Goal: Use online tool/utility: Use online tool/utility

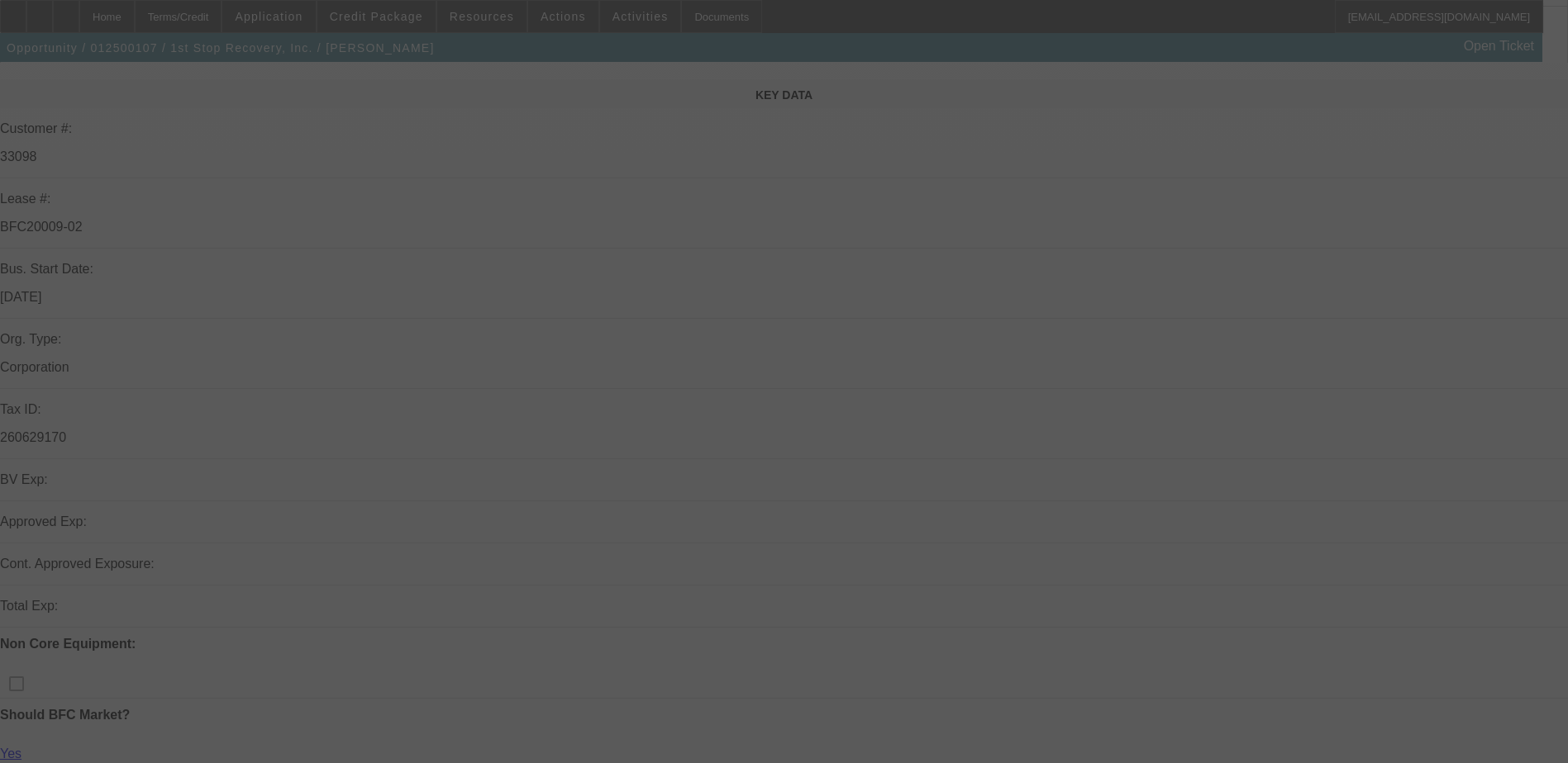
scroll to position [496, 0]
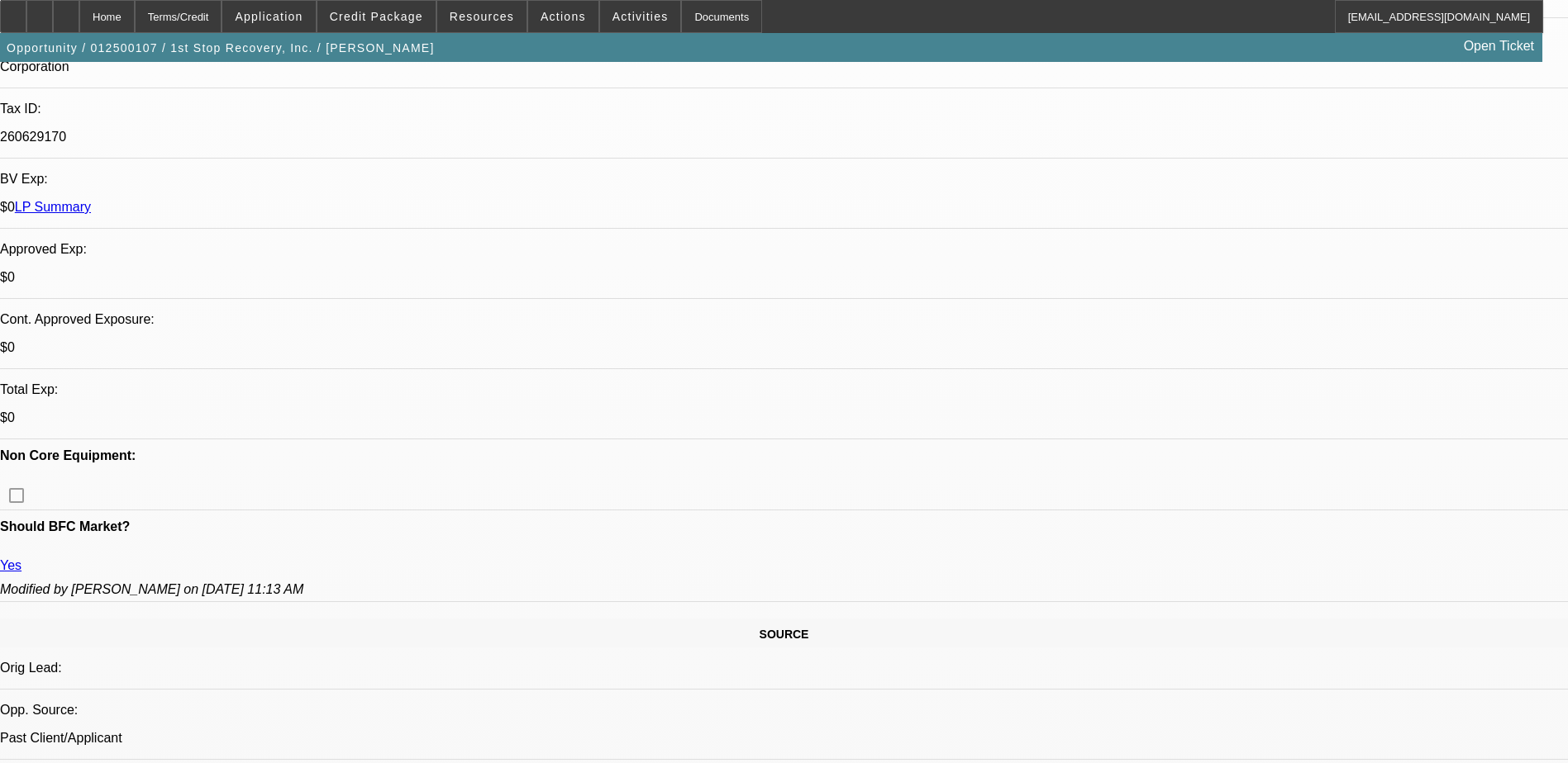
select select "0"
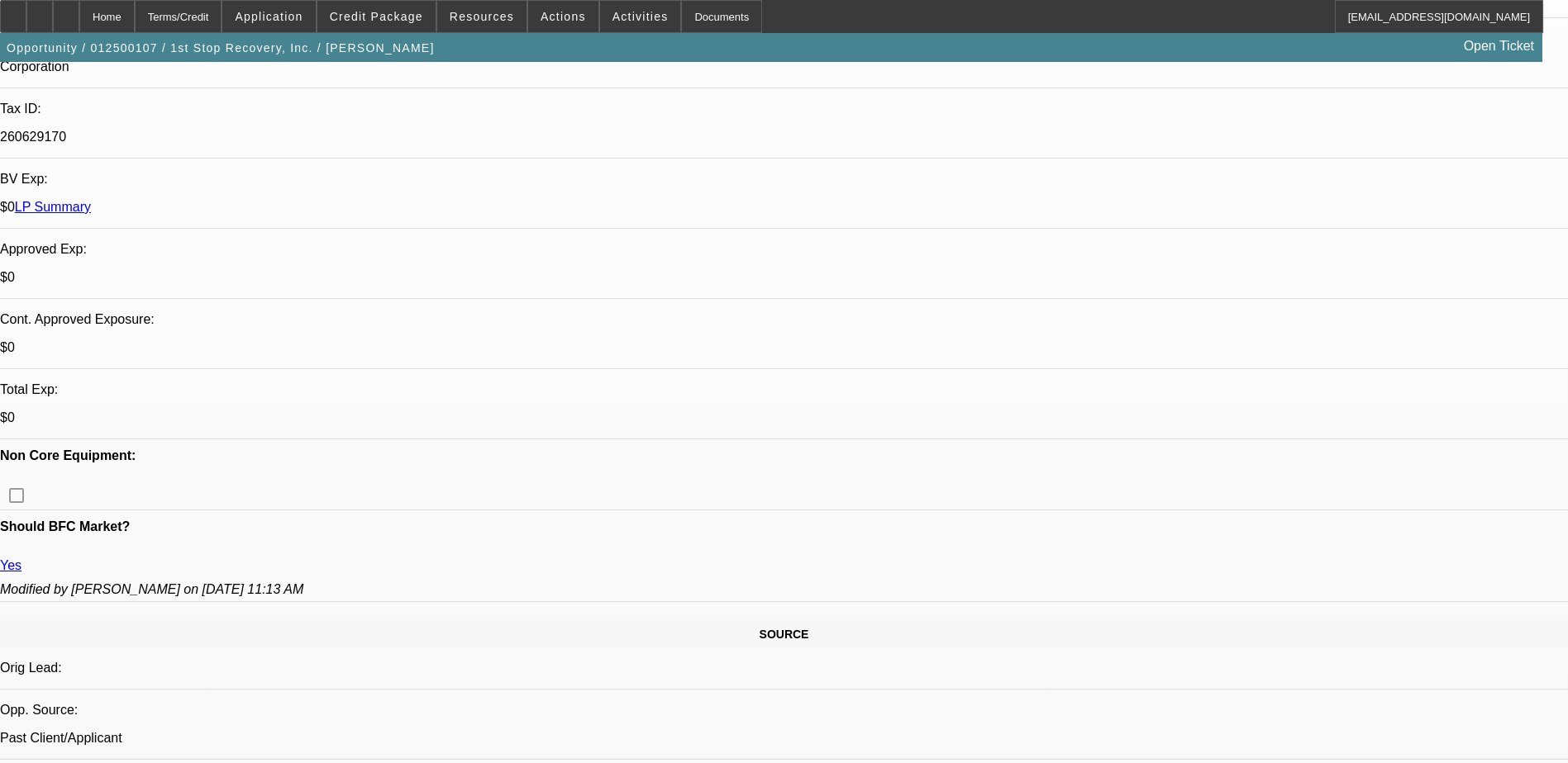
select select "0"
select select "0.1"
select select "0"
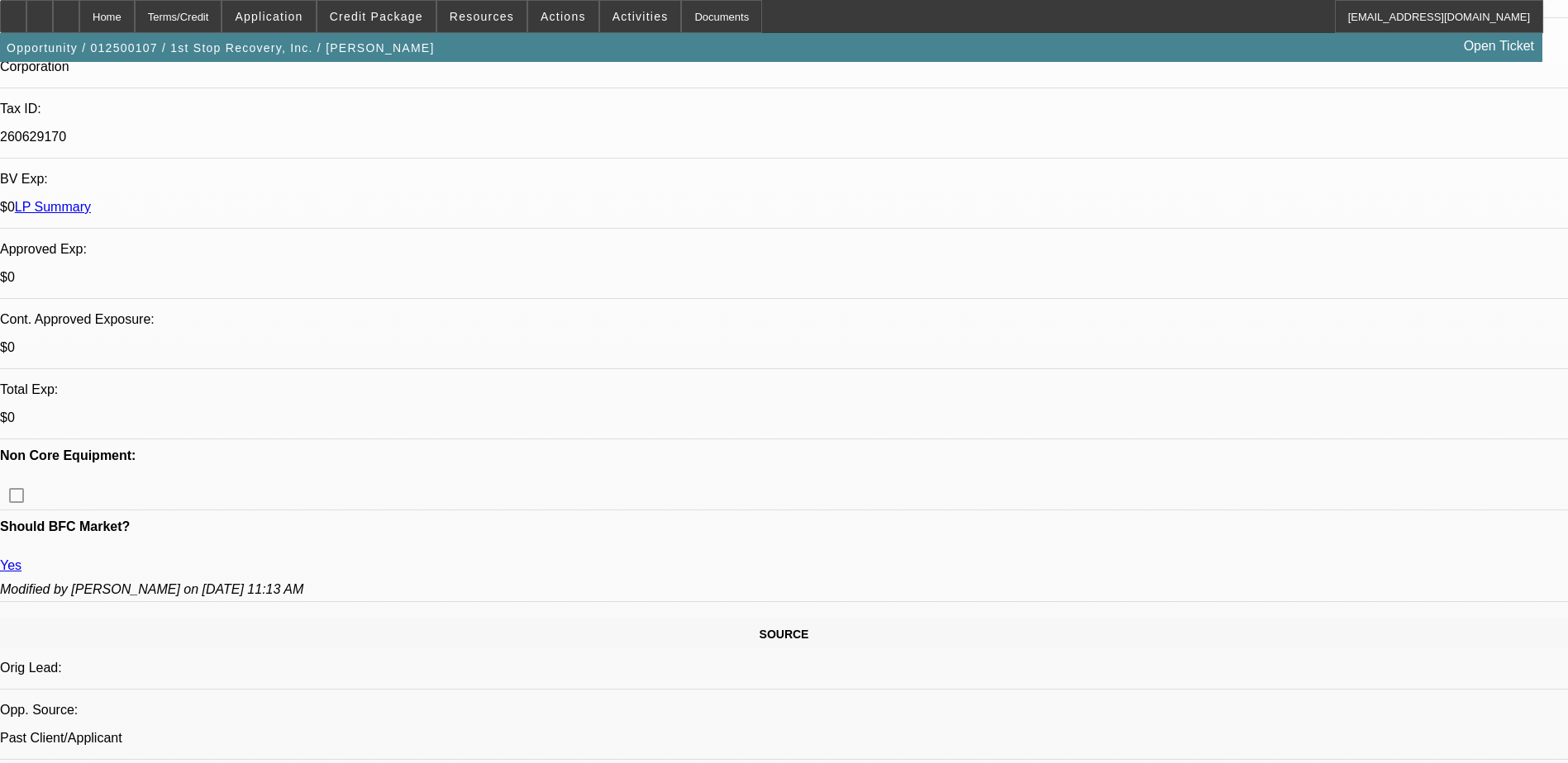
select select "0"
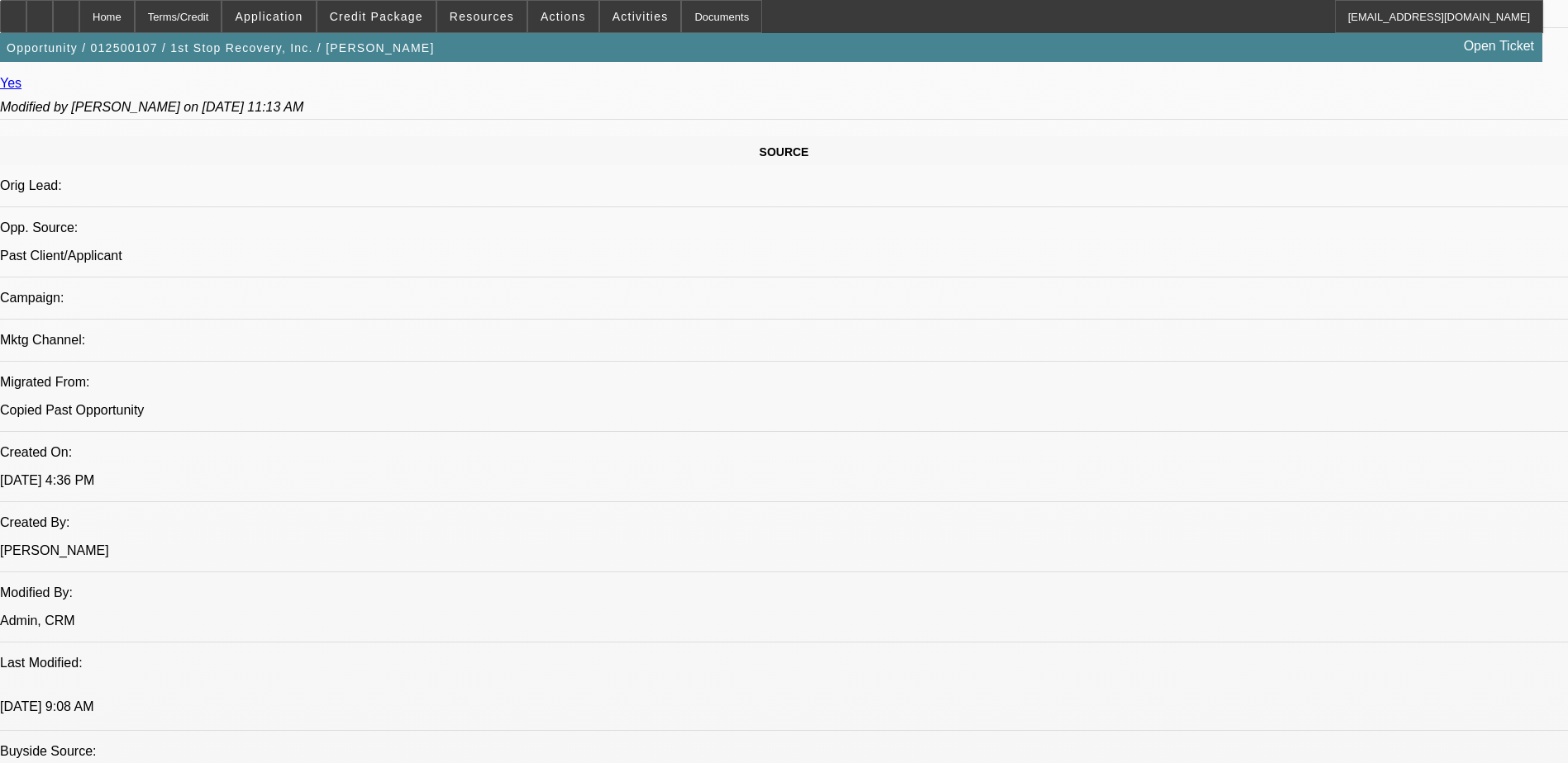
select select "1"
select select "6"
select select "1"
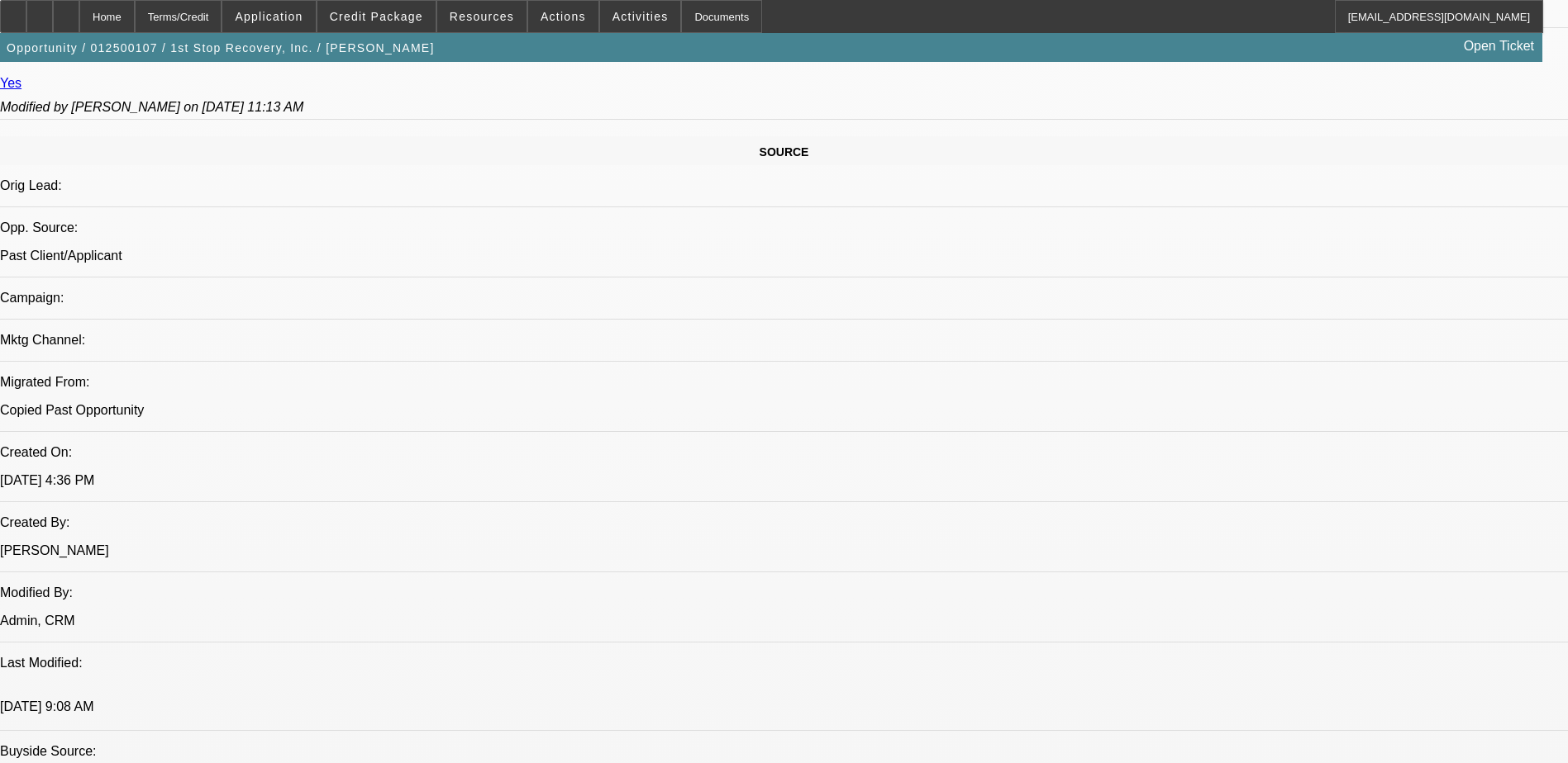
select select "6"
select select "1"
select select "6"
select select "1"
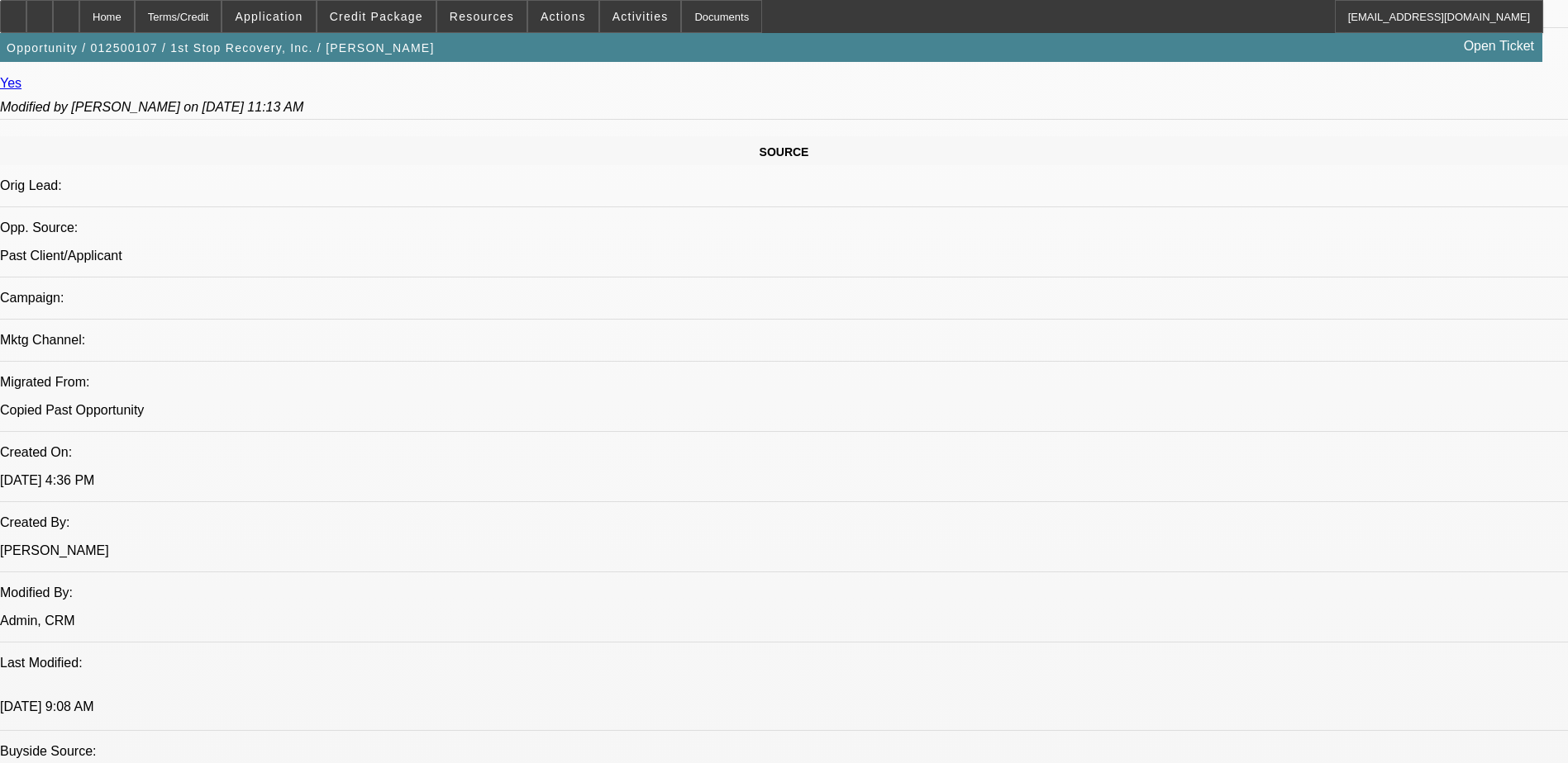
select select "1"
select select "6"
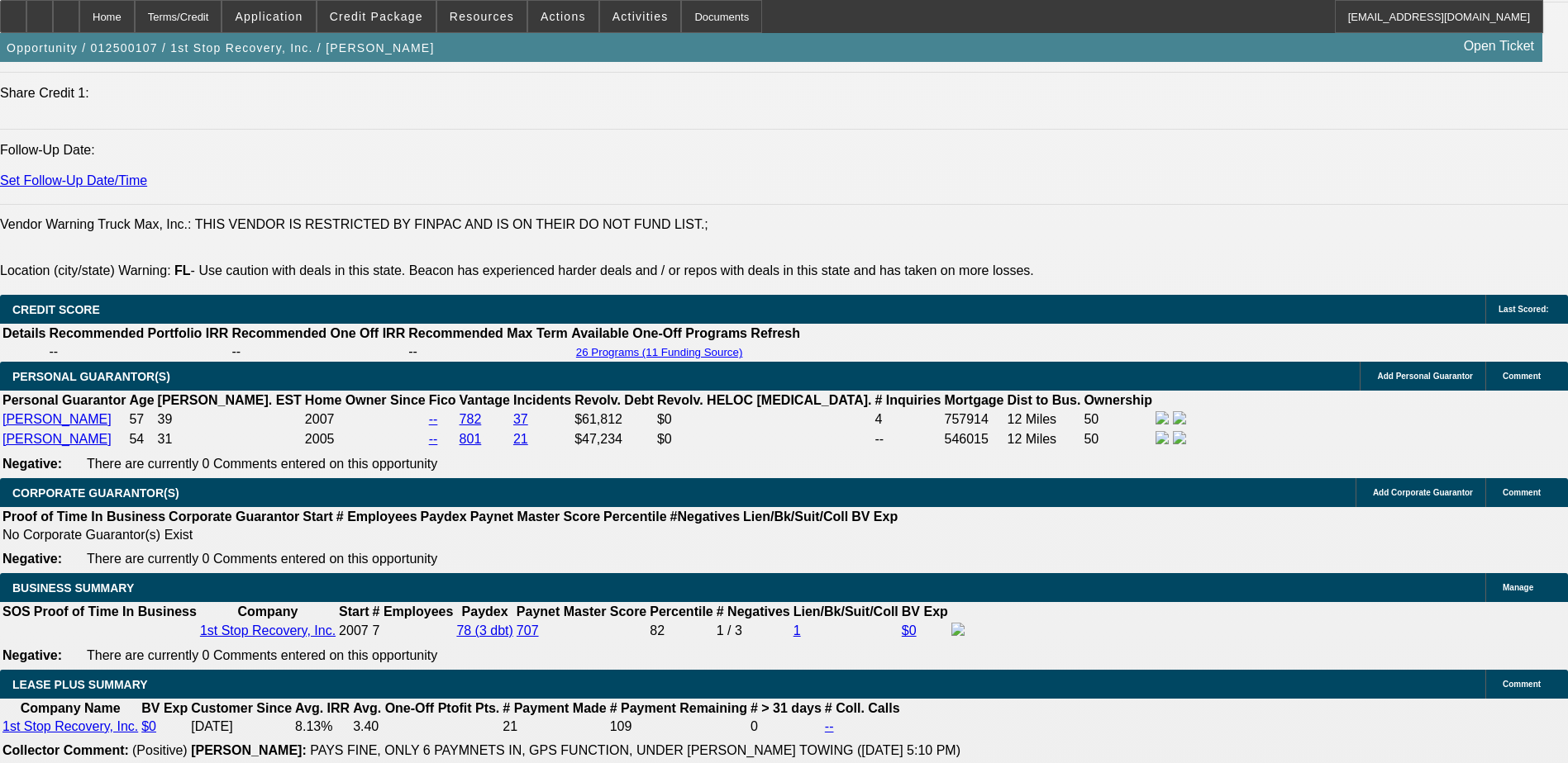
scroll to position [2726, 0]
